Goal: Information Seeking & Learning: Learn about a topic

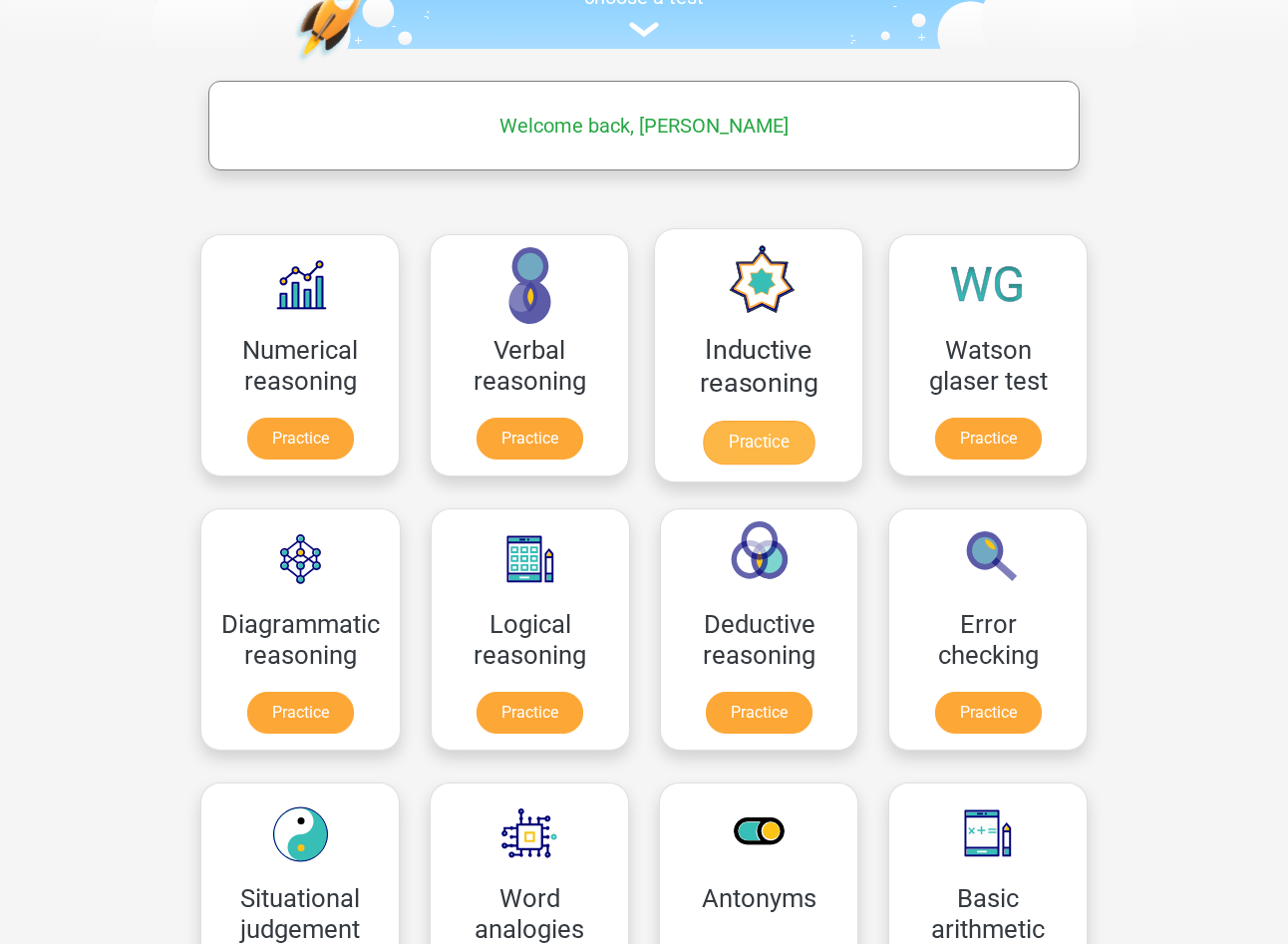
scroll to position [256, 0]
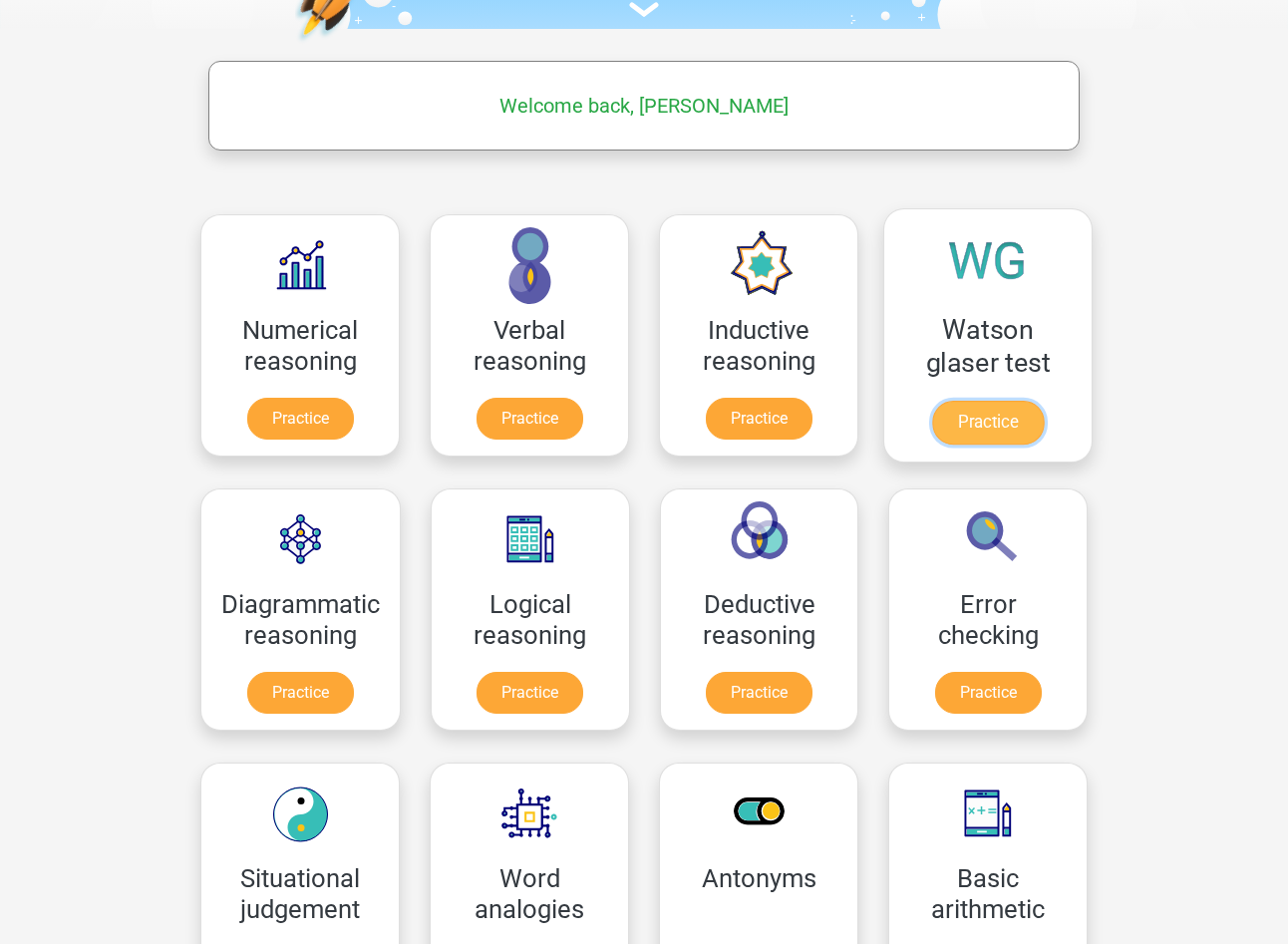
click at [1014, 422] on link "Practice" at bounding box center [988, 423] width 112 height 44
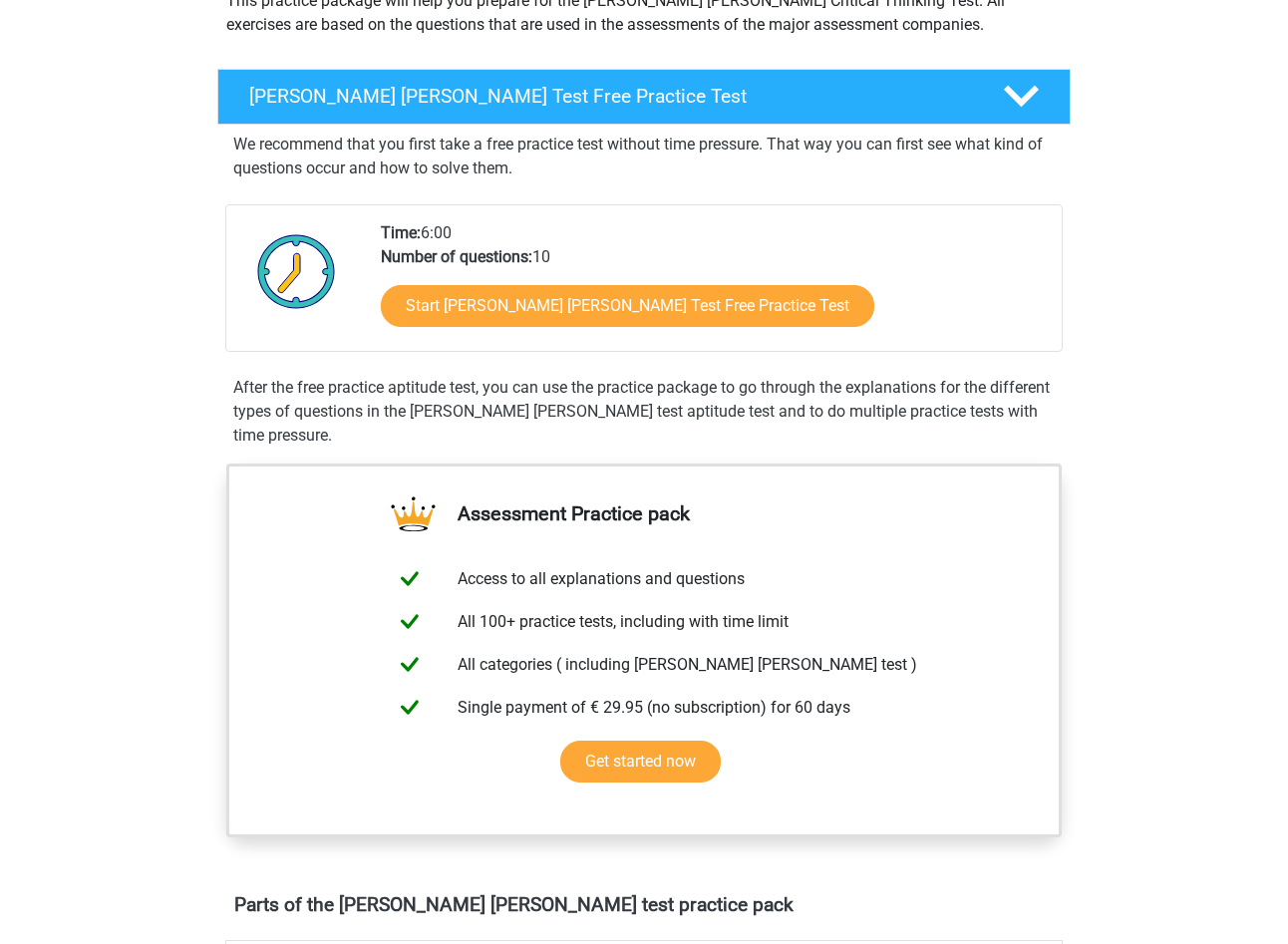
scroll to position [394, 0]
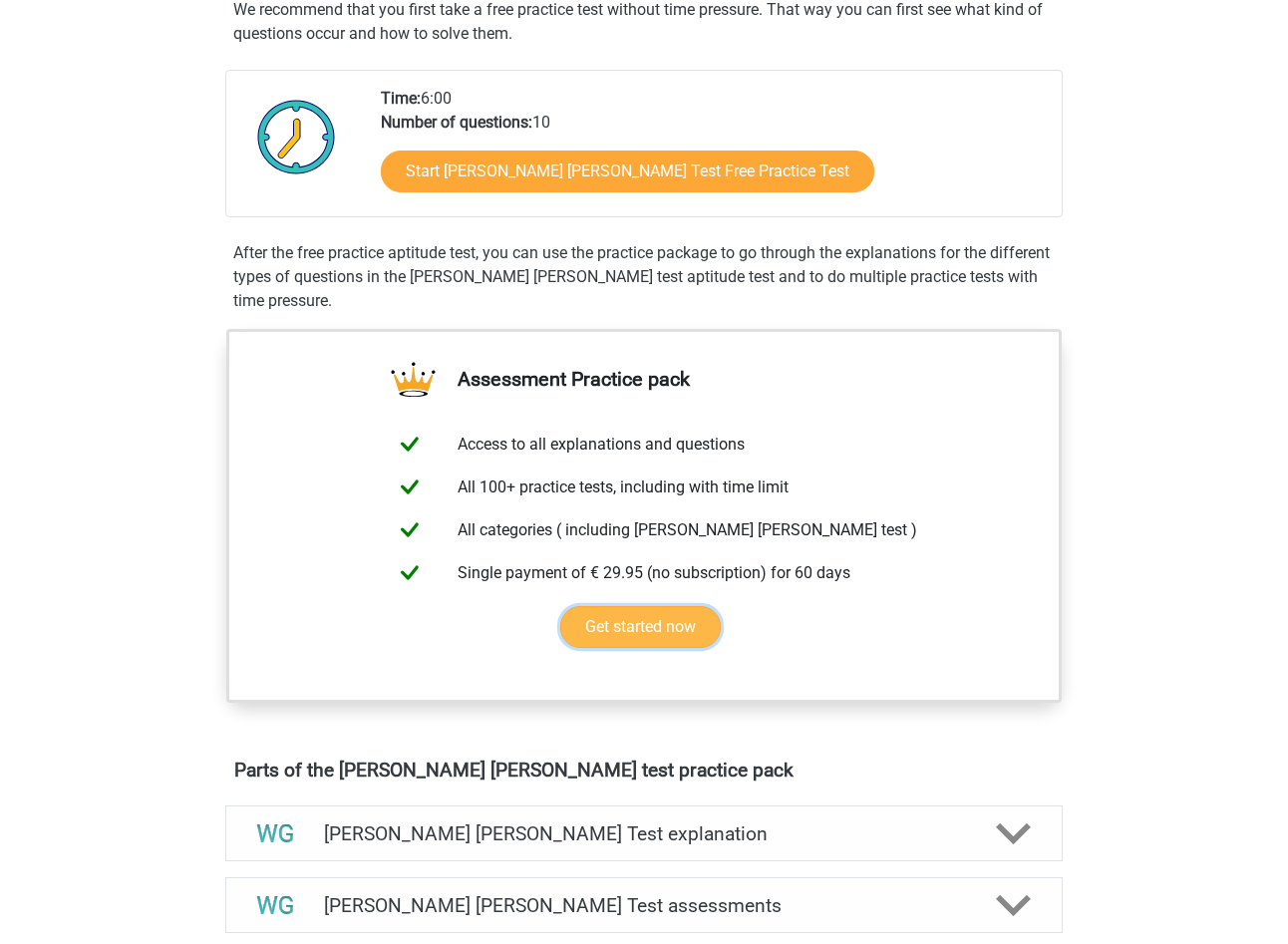
click at [640, 629] on link "Get started now" at bounding box center [641, 628] width 161 height 42
